Goal: Information Seeking & Learning: Understand process/instructions

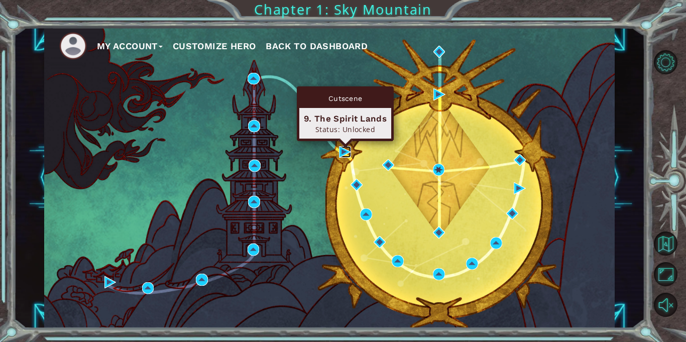
click at [342, 152] on img at bounding box center [345, 152] width 12 height 12
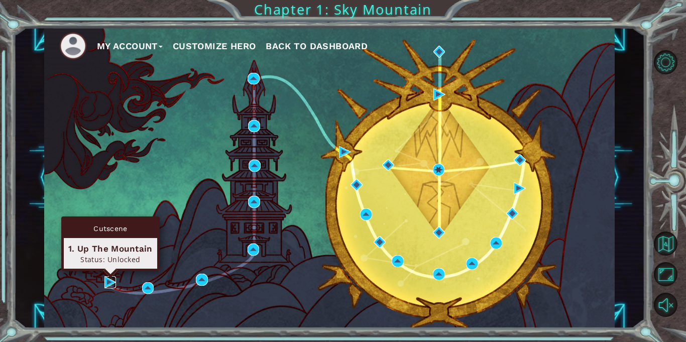
click at [109, 282] on img at bounding box center [111, 282] width 12 height 12
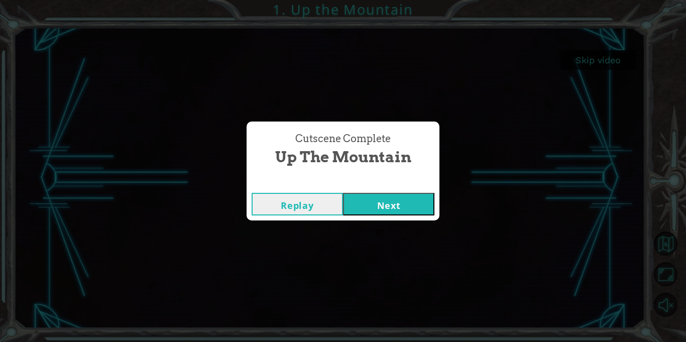
click at [391, 208] on button "Next" at bounding box center [388, 204] width 91 height 23
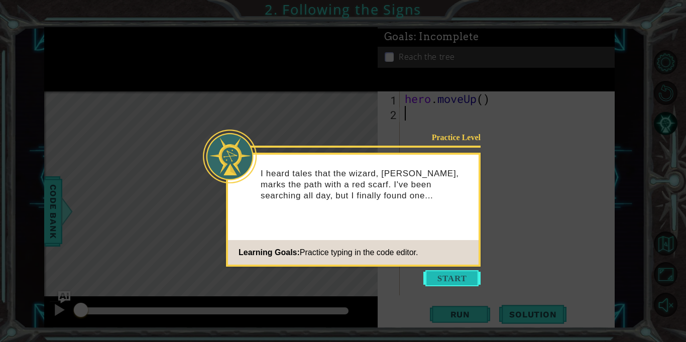
click at [458, 277] on button "Start" at bounding box center [452, 278] width 57 height 16
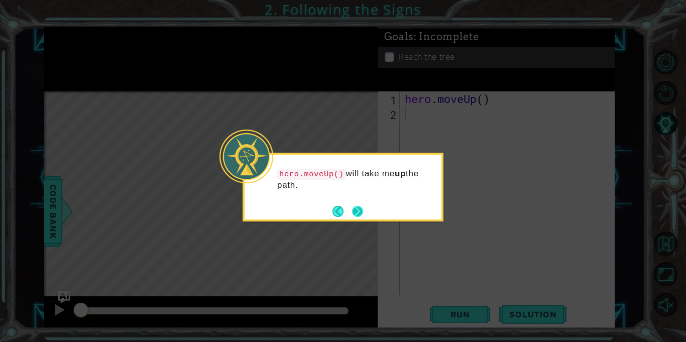
click at [363, 217] on button "Next" at bounding box center [357, 211] width 11 height 11
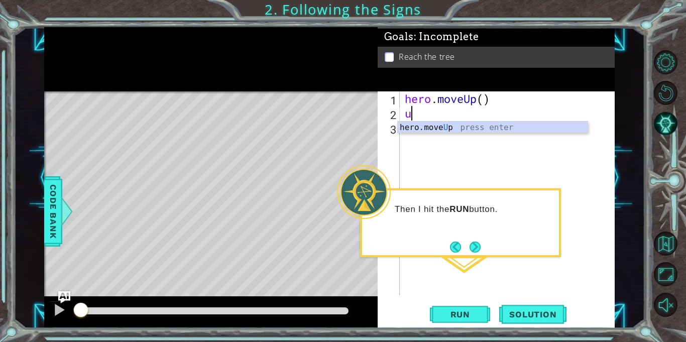
type textarea "up"
click at [429, 127] on div "hero.move Up press enter" at bounding box center [493, 140] width 190 height 36
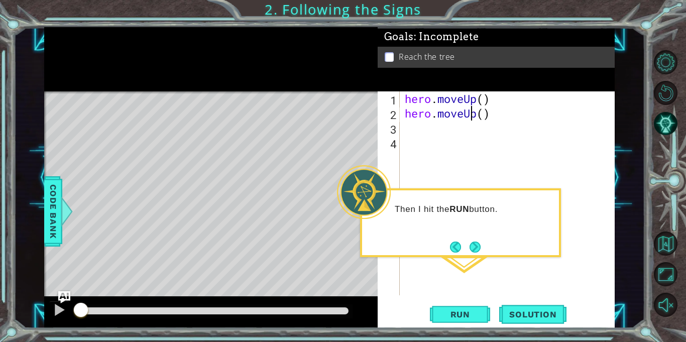
click at [472, 112] on div "hero . moveUp ( ) hero . moveUp ( )" at bounding box center [510, 207] width 215 height 233
type textarea "hero.moveup()"
click at [452, 161] on div "hero . moveUp ( ) hero . moveup ( )" at bounding box center [510, 207] width 215 height 233
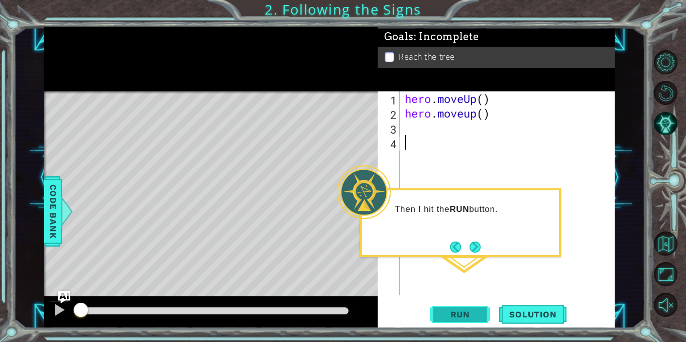
click at [448, 313] on span "Run" at bounding box center [461, 315] width 40 height 10
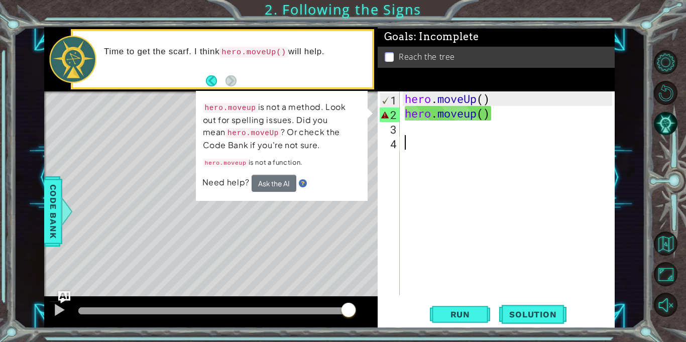
click at [472, 114] on div "hero . moveUp ( ) hero . moveup ( )" at bounding box center [510, 207] width 215 height 233
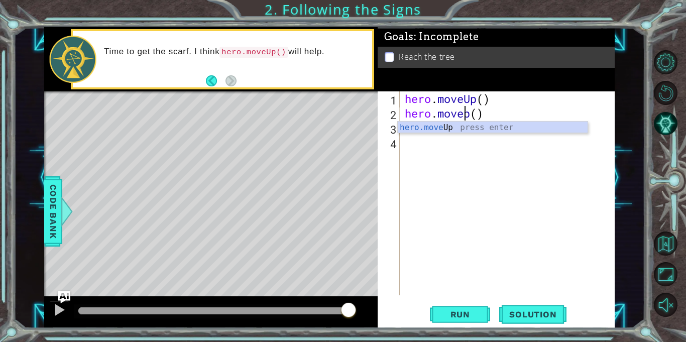
type textarea "hero.moveUp()"
click at [465, 160] on div "hero . moveUp ( ) hero . moveUp ( )" at bounding box center [510, 207] width 215 height 233
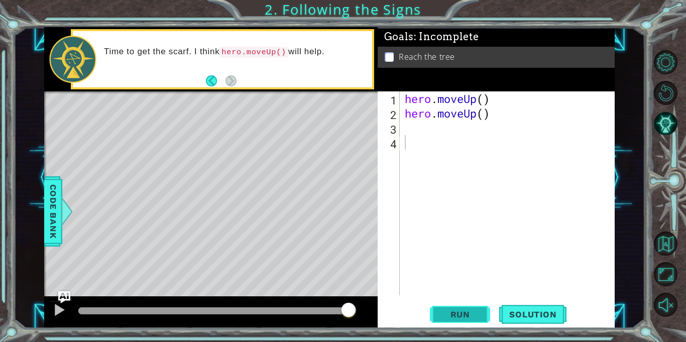
click at [437, 314] on button "Run" at bounding box center [460, 315] width 60 height 24
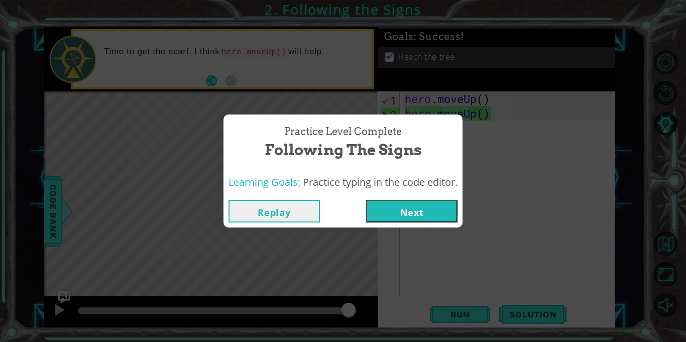
click at [402, 214] on button "Next" at bounding box center [411, 211] width 91 height 23
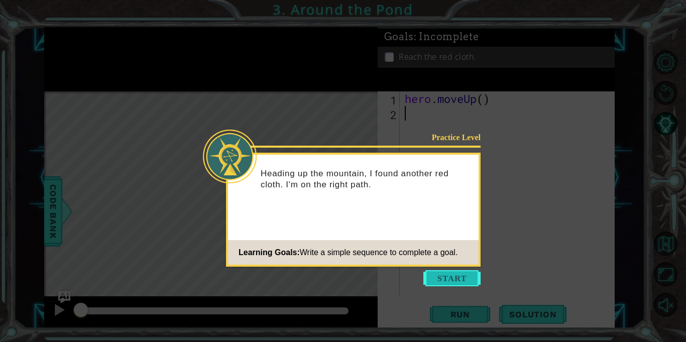
click at [447, 278] on button "Start" at bounding box center [452, 278] width 57 height 16
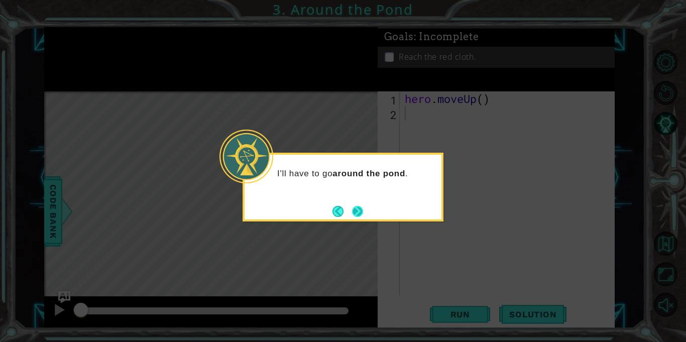
click at [356, 209] on button "Next" at bounding box center [357, 211] width 11 height 11
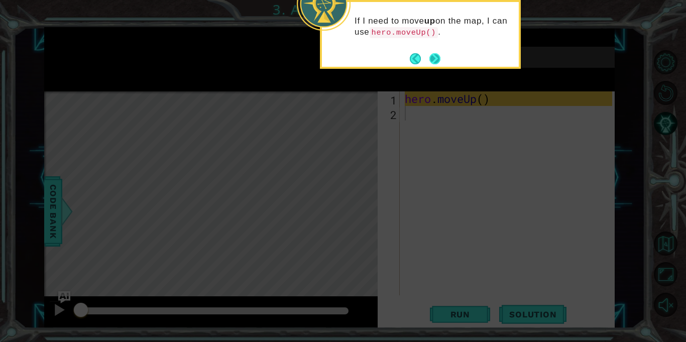
click at [434, 58] on button "Next" at bounding box center [435, 58] width 11 height 11
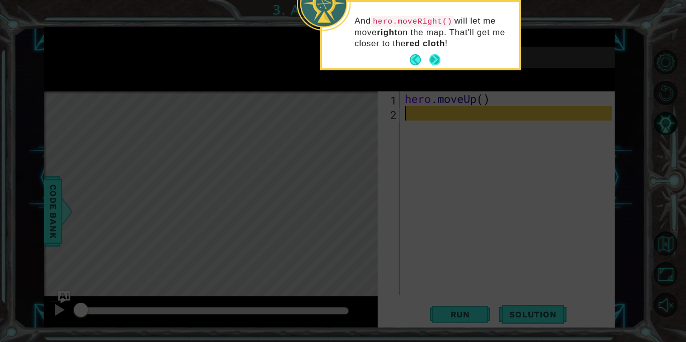
click at [431, 62] on button "Next" at bounding box center [435, 59] width 11 height 11
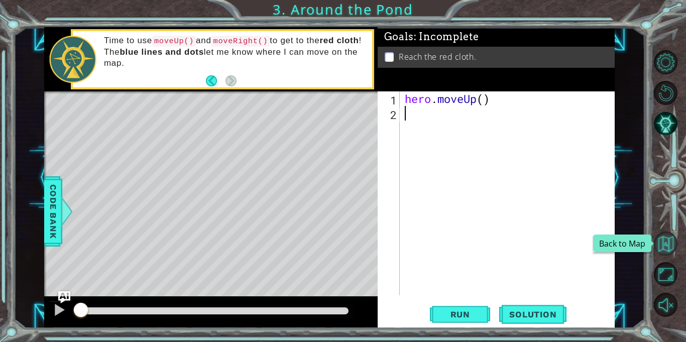
click at [661, 245] on button "Back to Map" at bounding box center [666, 244] width 24 height 24
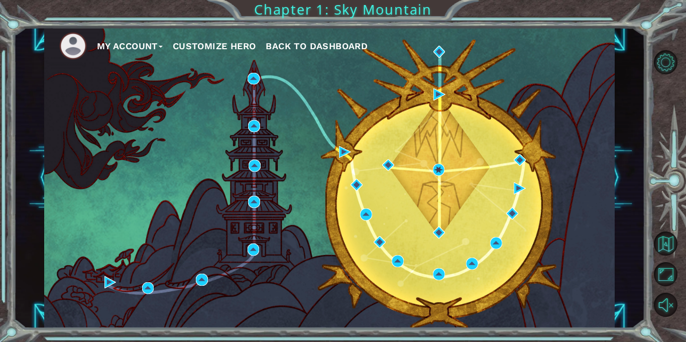
click at [214, 44] on button "Customize Hero" at bounding box center [214, 46] width 83 height 15
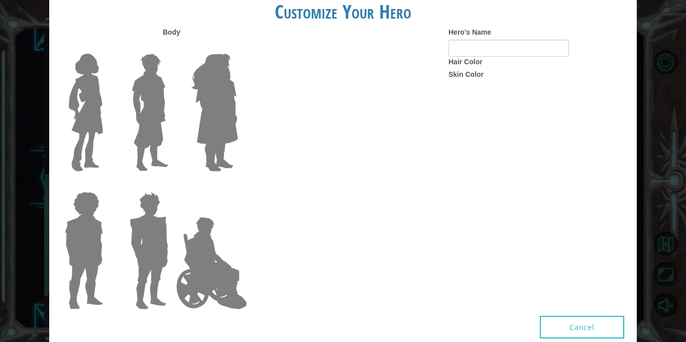
type input "[PERSON_NAME]"
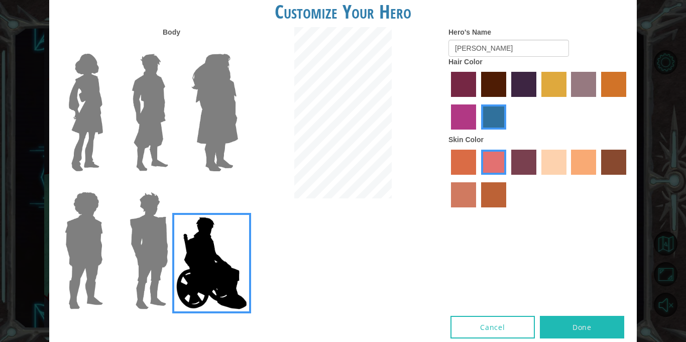
click at [227, 81] on img at bounding box center [214, 113] width 55 height 126
click at [238, 47] on input "Hero Amethyst" at bounding box center [238, 47] width 0 height 0
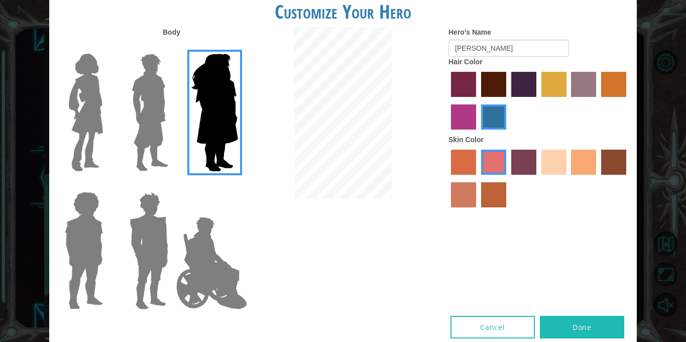
click at [457, 121] on label "medium red violet hair color" at bounding box center [463, 117] width 25 height 25
click at [628, 101] on input "medium red violet hair color" at bounding box center [628, 101] width 0 height 0
click at [550, 160] on label "sandy beach skin color" at bounding box center [554, 162] width 25 height 25
click at [538, 178] on input "sandy beach skin color" at bounding box center [538, 178] width 0 height 0
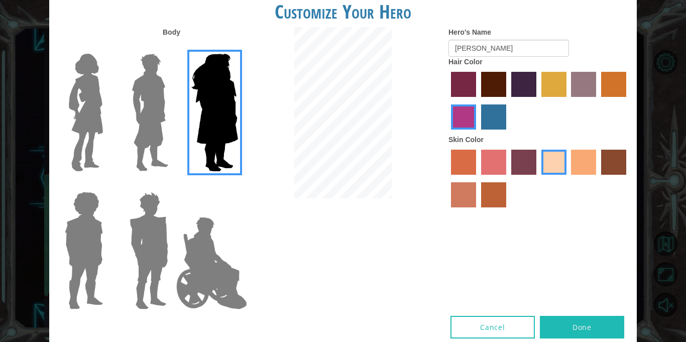
click at [146, 89] on img at bounding box center [150, 113] width 45 height 126
click at [172, 47] on input "Hero Lars" at bounding box center [172, 47] width 0 height 0
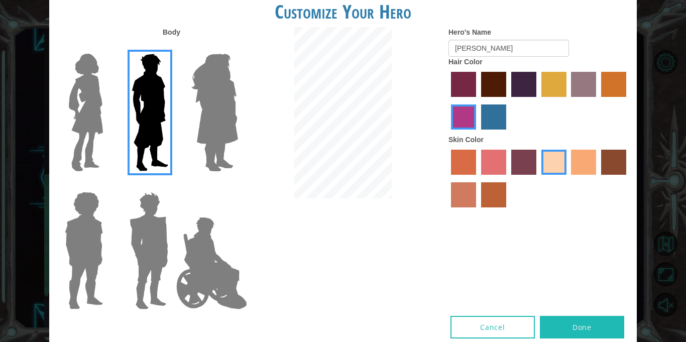
click at [84, 87] on img at bounding box center [86, 113] width 42 height 126
click at [107, 47] on input "Hero Connie" at bounding box center [107, 47] width 0 height 0
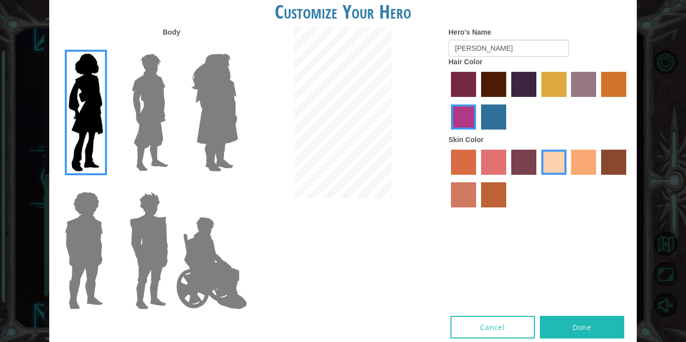
click at [582, 325] on button "Done" at bounding box center [582, 327] width 84 height 23
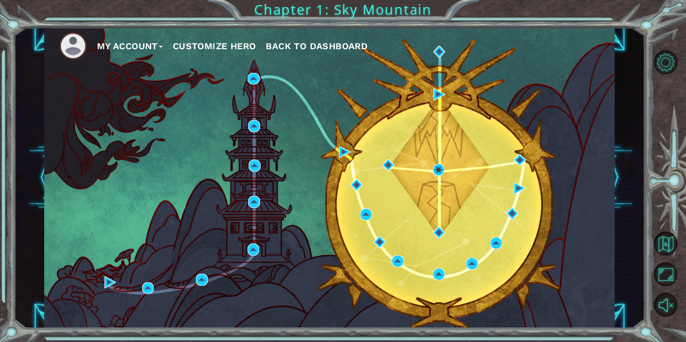
click at [312, 46] on span "Back to Dashboard" at bounding box center [317, 46] width 102 height 11
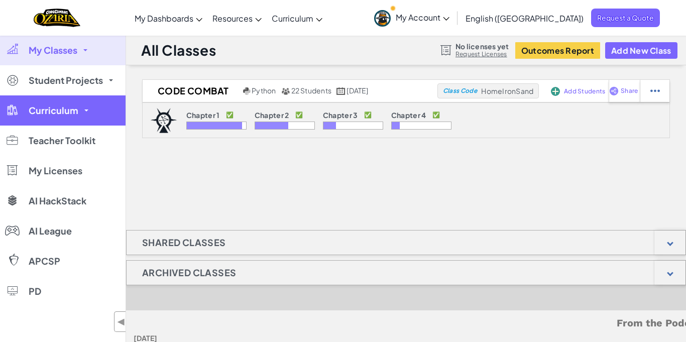
click at [72, 113] on span "Curriculum" at bounding box center [54, 110] width 50 height 9
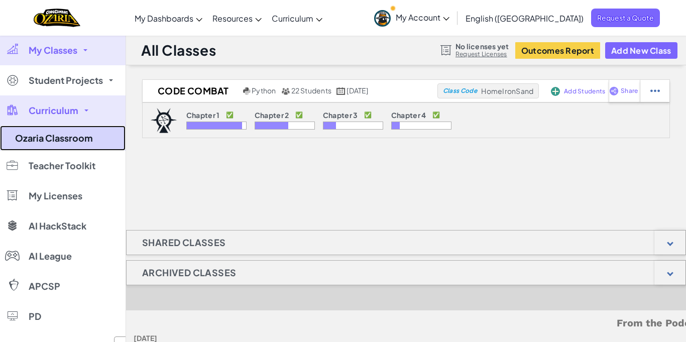
click at [72, 139] on link "Ozaria Classroom" at bounding box center [63, 138] width 126 height 25
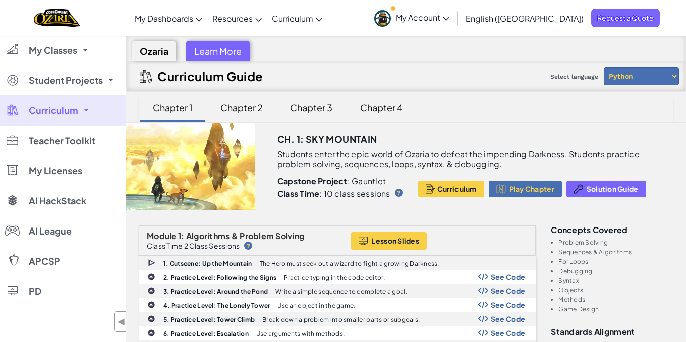
click at [172, 112] on div "Chapter 1" at bounding box center [173, 108] width 60 height 24
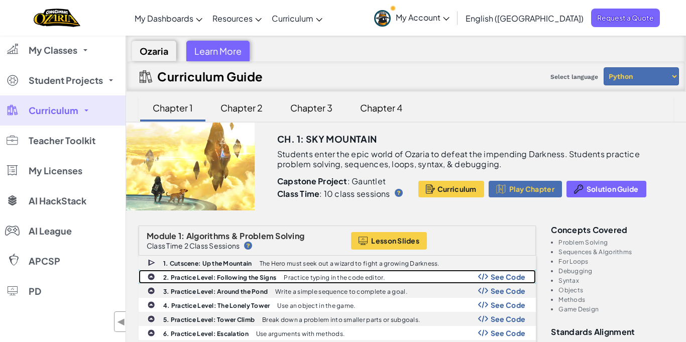
click at [234, 277] on b "2. Practice Level: Following the Signs" at bounding box center [219, 278] width 113 height 8
